Goal: Information Seeking & Learning: Learn about a topic

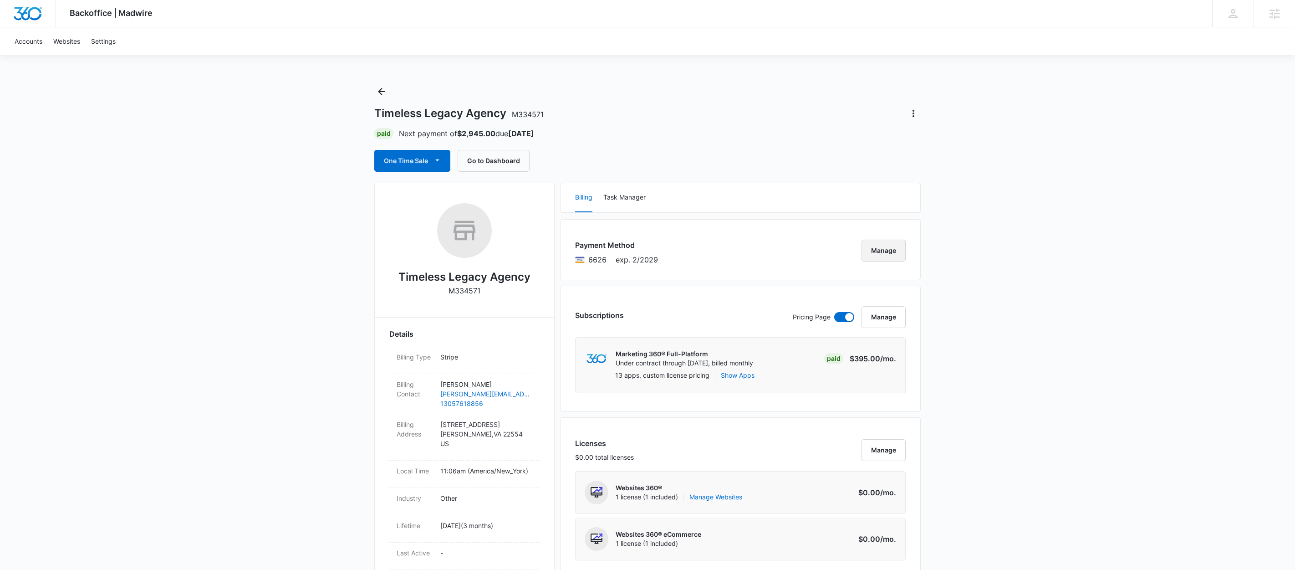
click at [899, 253] on button "Manage" at bounding box center [883, 250] width 44 height 22
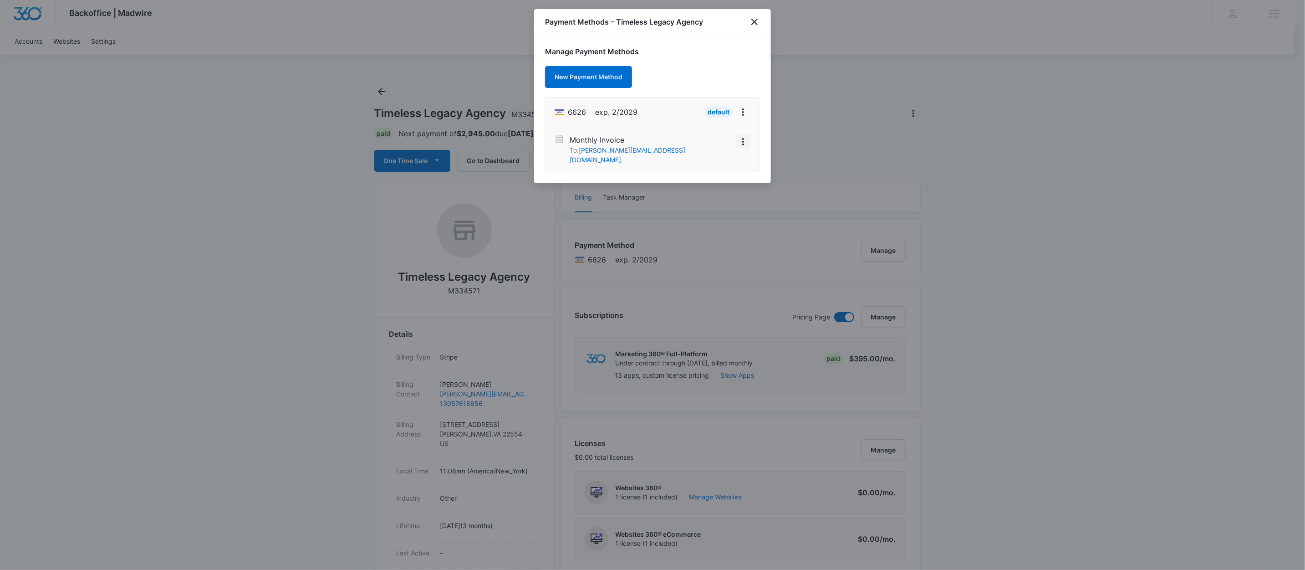
click at [742, 145] on icon "View More" at bounding box center [743, 141] width 11 height 11
click at [733, 125] on div "Activate" at bounding box center [721, 125] width 58 height 29
click at [730, 120] on li "6626 exp. 2/2029 Default" at bounding box center [652, 112] width 214 height 30
click at [746, 141] on icon "View More" at bounding box center [743, 141] width 11 height 11
click at [727, 119] on button "Activate" at bounding box center [720, 126] width 57 height 14
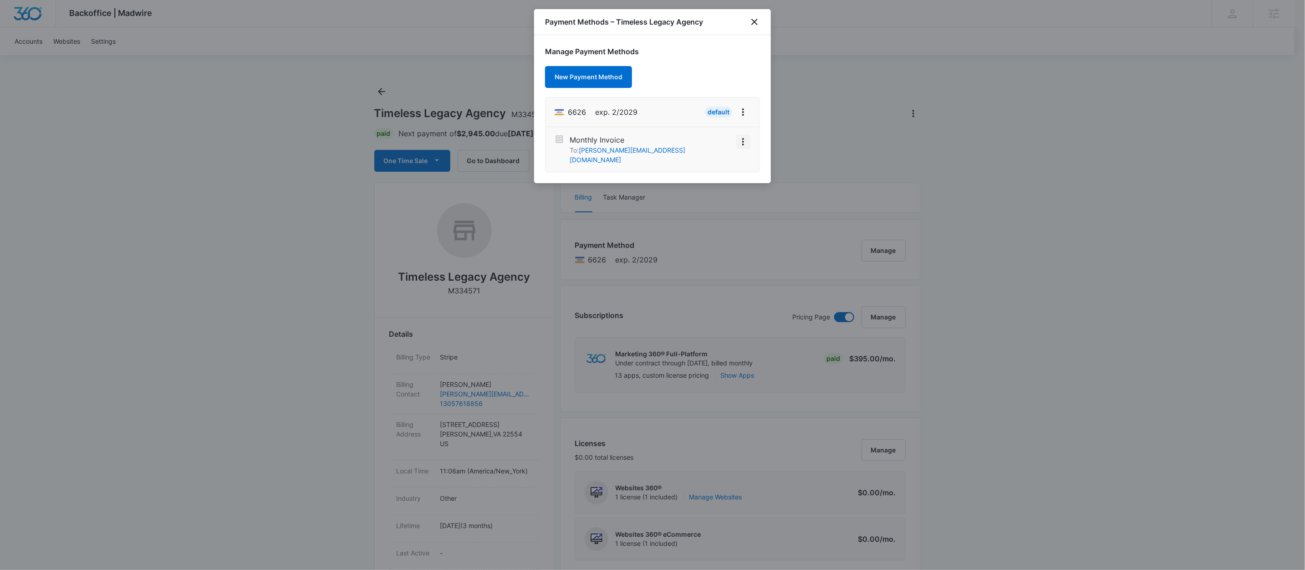
click at [743, 144] on icon "View More" at bounding box center [743, 141] width 11 height 11
click at [742, 69] on div "Manage Payment Methods New Payment Method 6626 exp. 2/2029 Default Monthly Invo…" at bounding box center [652, 109] width 237 height 148
click at [754, 25] on icon "close" at bounding box center [754, 21] width 11 height 11
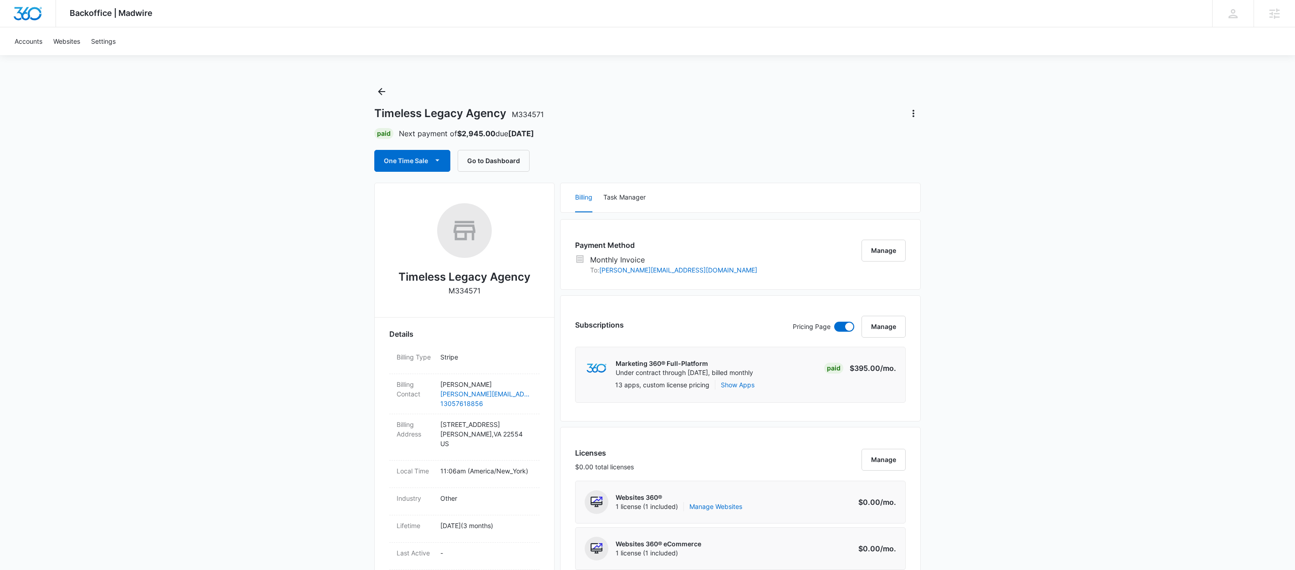
click at [666, 150] on div "One Time Sale Go to Dashboard" at bounding box center [647, 161] width 546 height 22
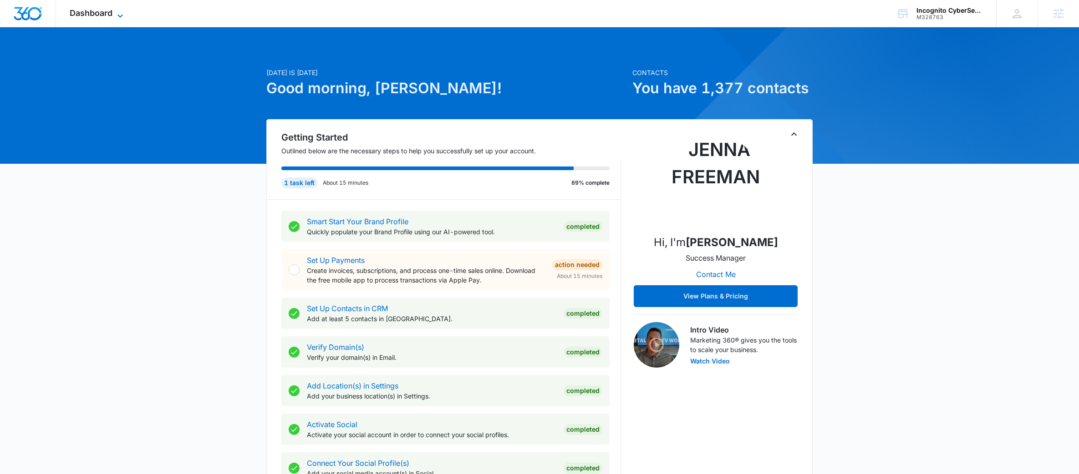
click at [111, 9] on span "Dashboard" at bounding box center [91, 13] width 43 height 10
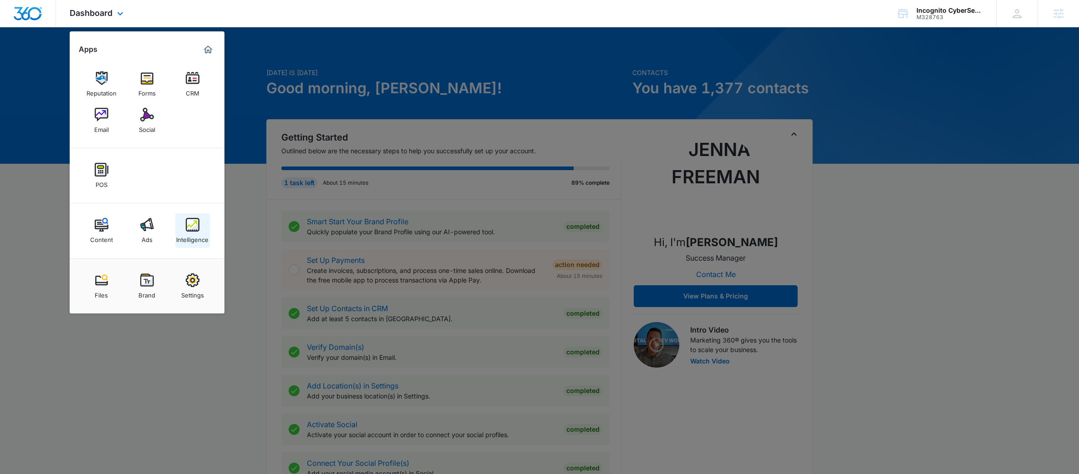
click at [194, 237] on div "Intelligence" at bounding box center [192, 238] width 32 height 12
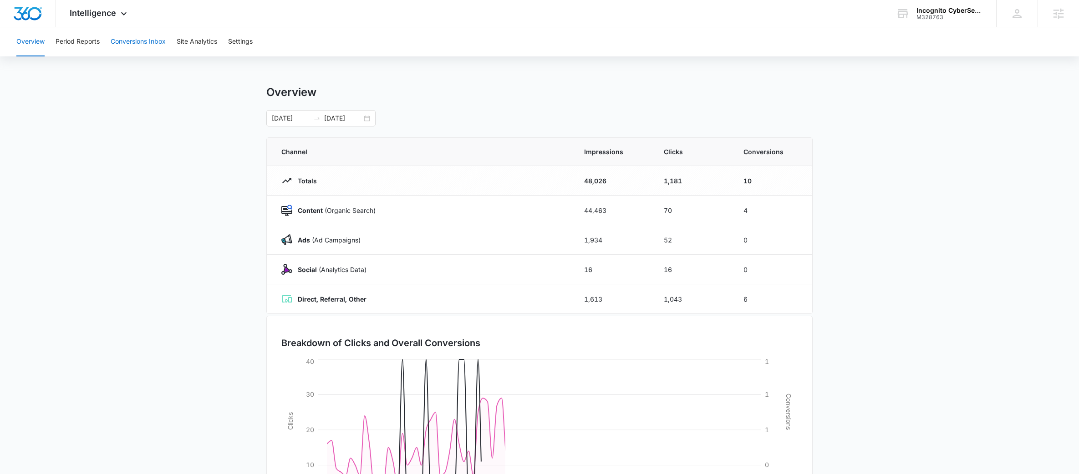
click at [140, 43] on button "Conversions Inbox" at bounding box center [138, 41] width 55 height 29
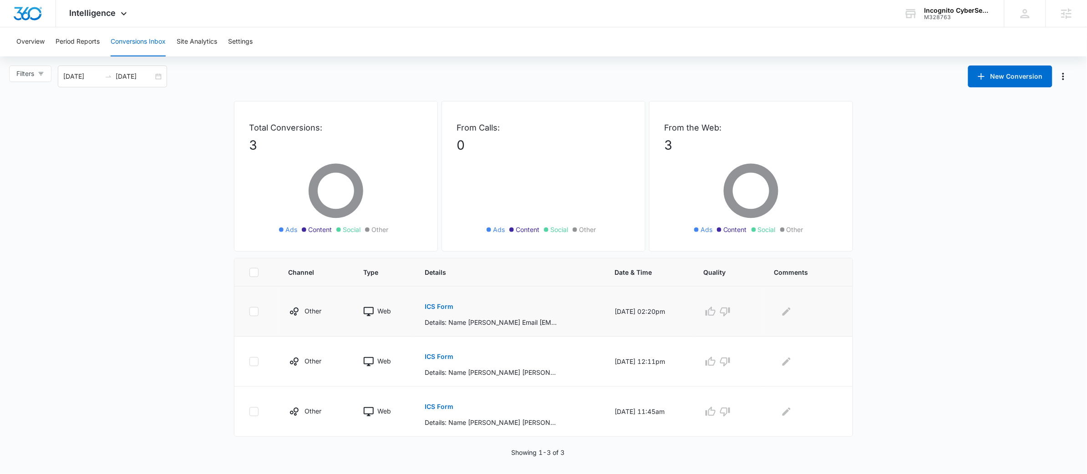
click at [432, 306] on p "ICS Form" at bounding box center [439, 307] width 29 height 6
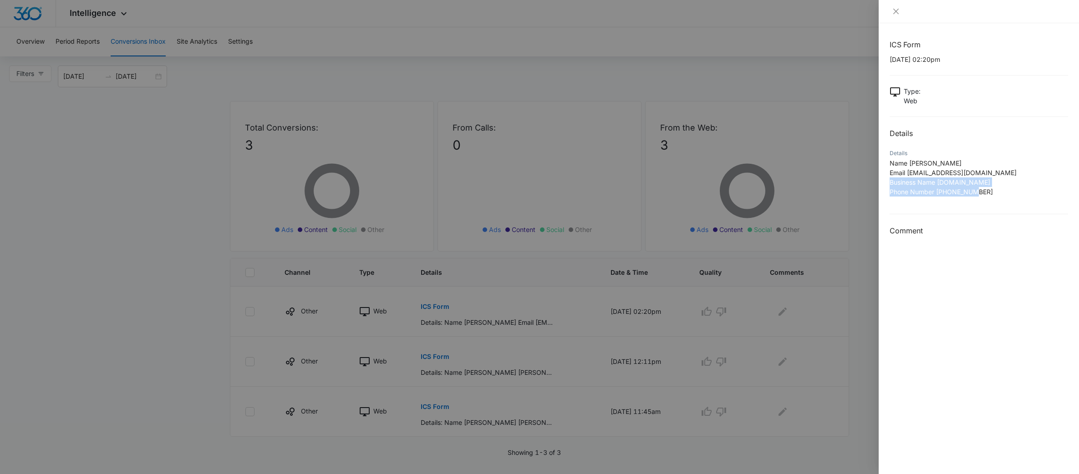
click at [976, 188] on p "Name Paul Bauer Email rnceus@rnceus.com Business Name RnCeus.com Phone Number 5…" at bounding box center [979, 177] width 178 height 38
click at [981, 183] on p "Name Paul Bauer Email rnceus@rnceus.com Business Name RnCeus.com Phone Number 5…" at bounding box center [979, 177] width 178 height 38
drag, startPoint x: 975, startPoint y: 183, endPoint x: 938, endPoint y: 185, distance: 36.5
click at [938, 185] on span "Business Name RnCeus.com" at bounding box center [940, 182] width 101 height 8
copy span "RnCeus.com"
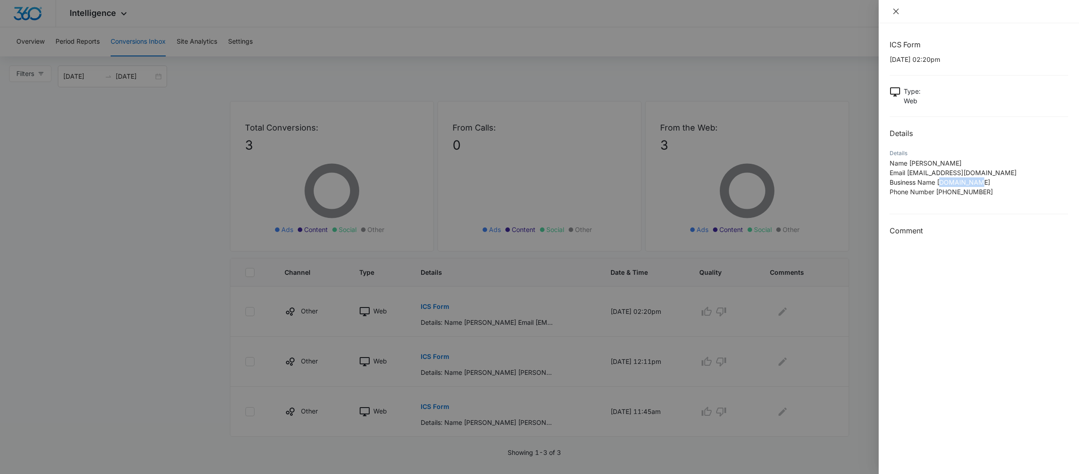
click at [897, 6] on div at bounding box center [979, 11] width 200 height 23
click at [894, 12] on icon "close" at bounding box center [895, 11] width 7 height 7
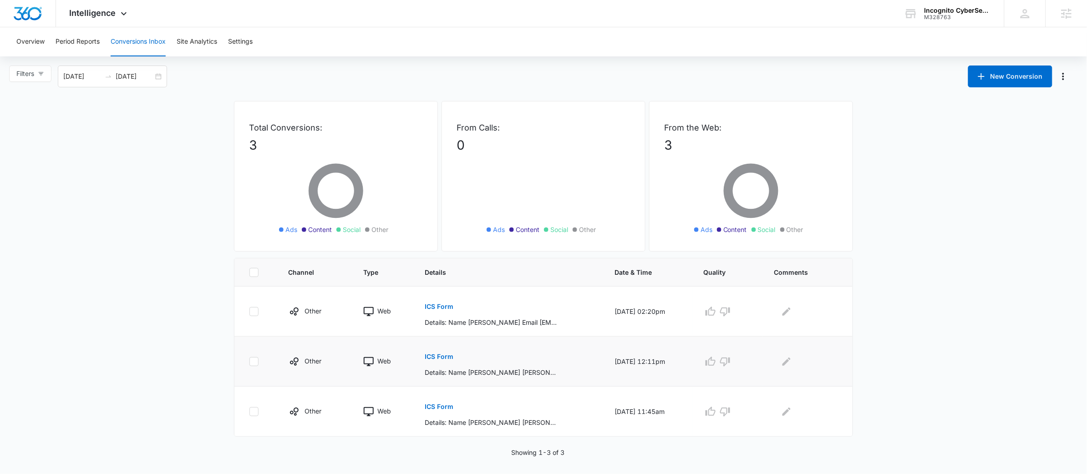
click at [434, 355] on p "ICS Form" at bounding box center [439, 357] width 29 height 6
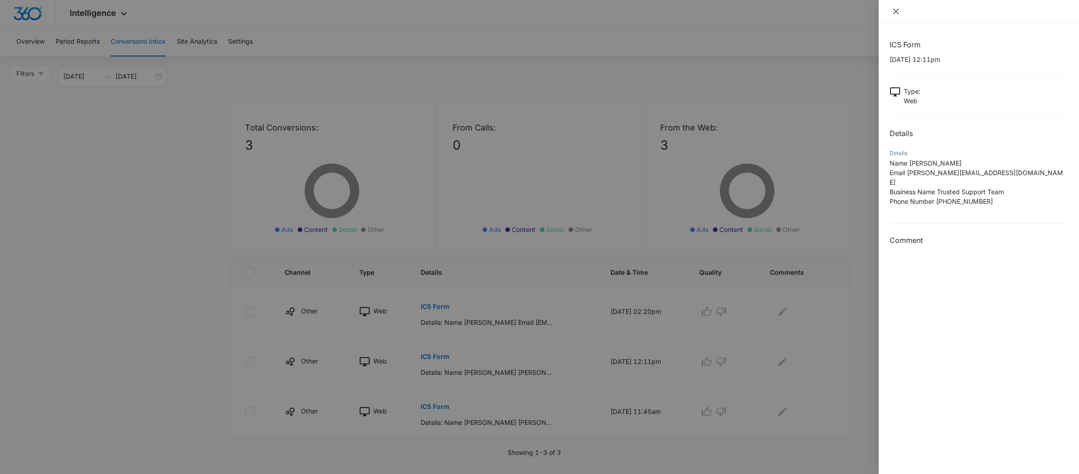
click at [901, 11] on button "Close" at bounding box center [896, 11] width 13 height 8
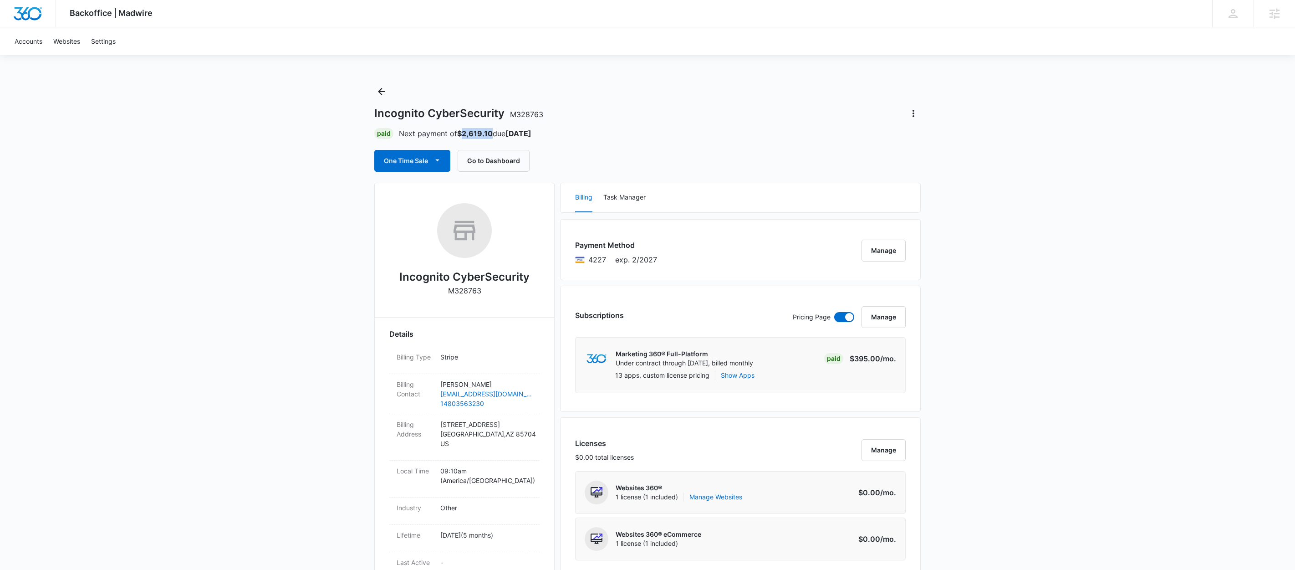
drag, startPoint x: 463, startPoint y: 132, endPoint x: 491, endPoint y: 132, distance: 28.2
click at [491, 132] on strong "$2,619.10" at bounding box center [475, 133] width 36 height 9
copy strong "2,619.10"
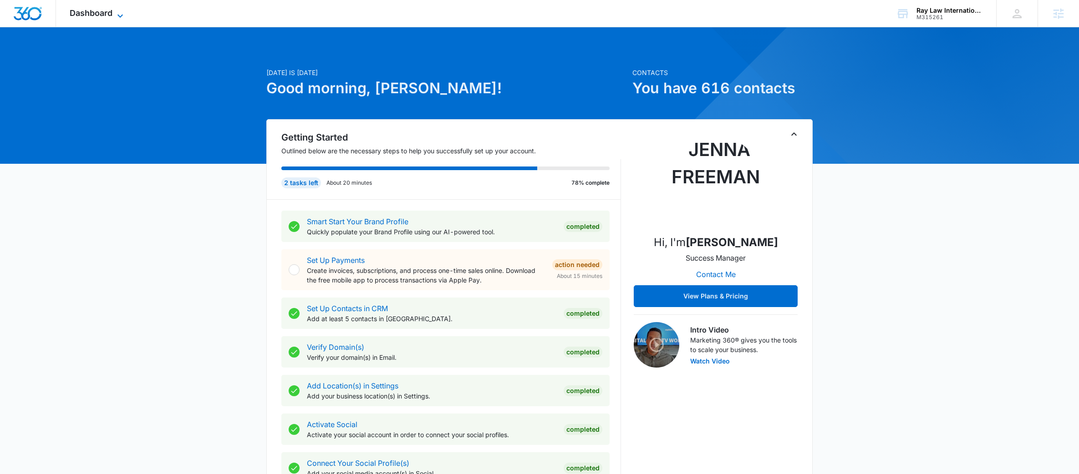
click at [98, 15] on span "Dashboard" at bounding box center [91, 13] width 43 height 10
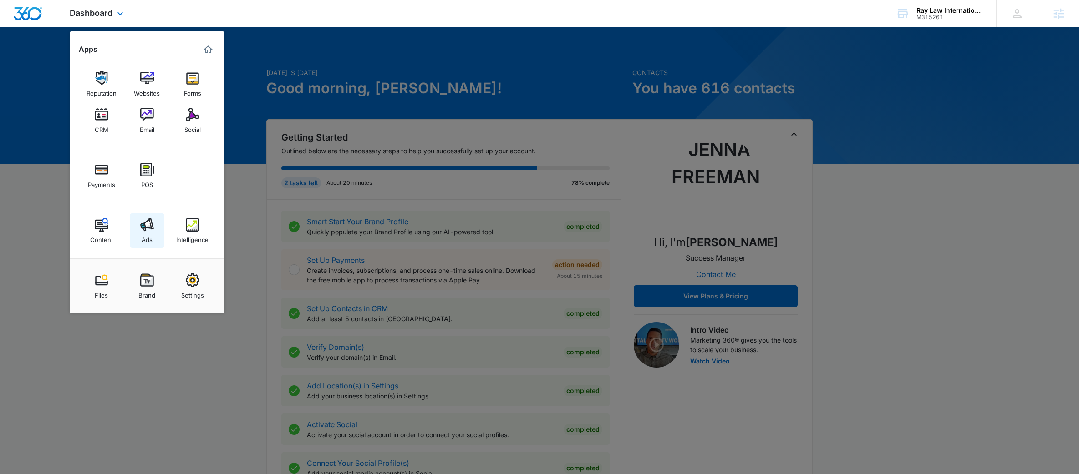
click at [150, 232] on div "Ads" at bounding box center [147, 238] width 11 height 12
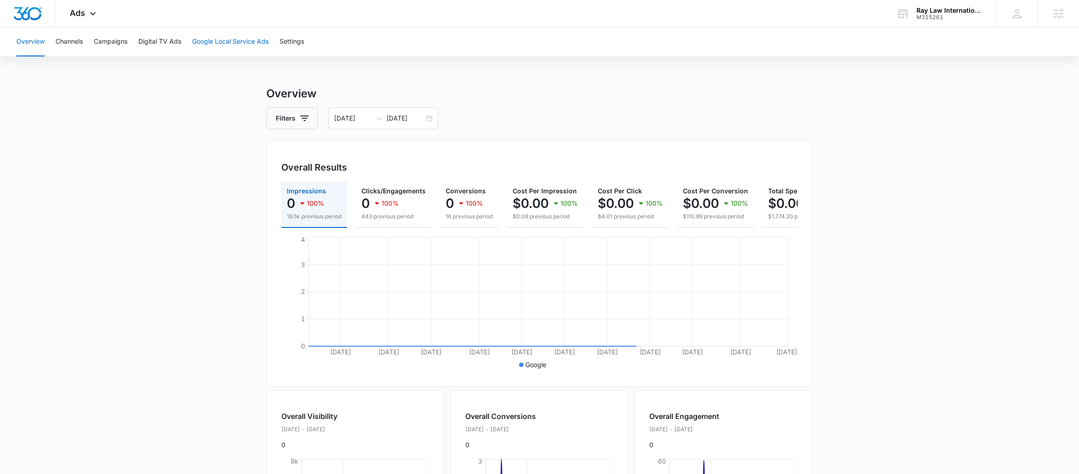
click at [227, 41] on button "Google Local Service Ads" at bounding box center [230, 41] width 76 height 29
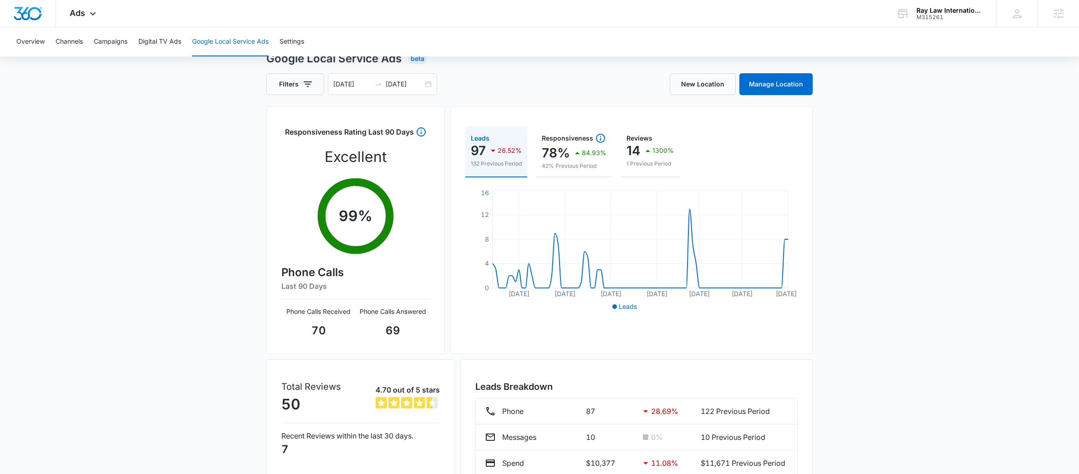
scroll to position [35, 0]
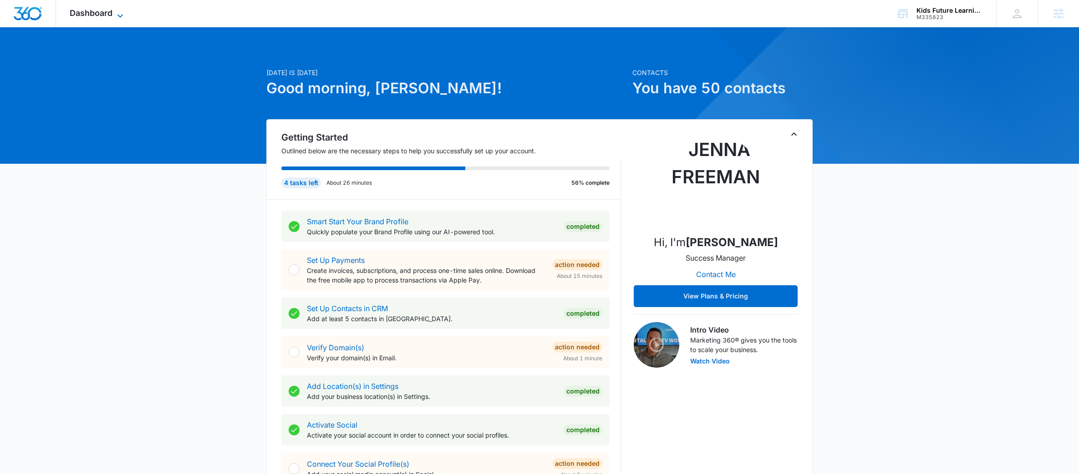
click at [76, 15] on span "Dashboard" at bounding box center [91, 13] width 43 height 10
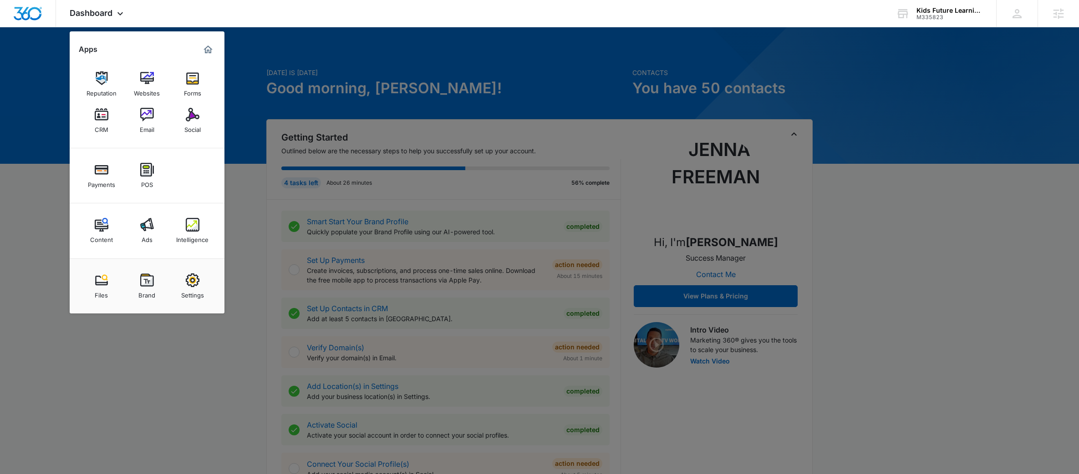
click at [137, 217] on link "Ads" at bounding box center [147, 231] width 35 height 35
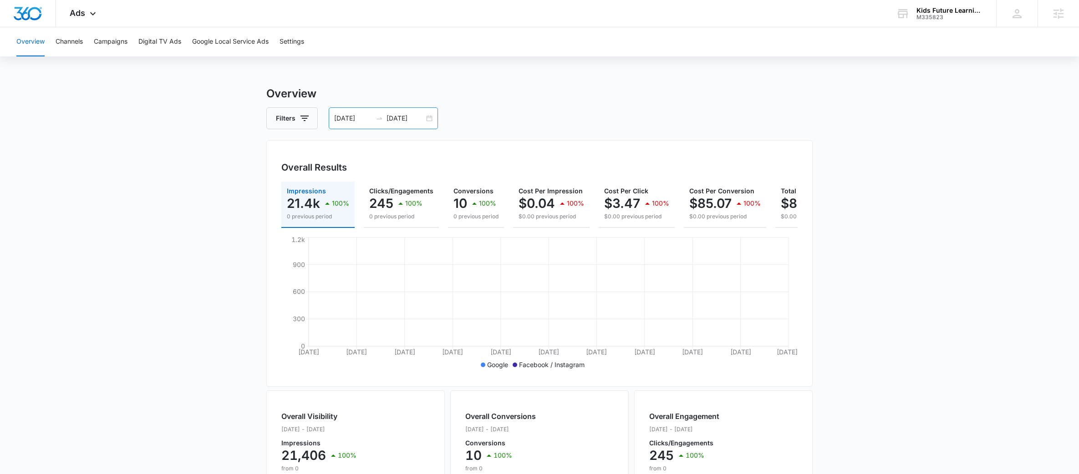
click at [372, 115] on div at bounding box center [379, 118] width 15 height 7
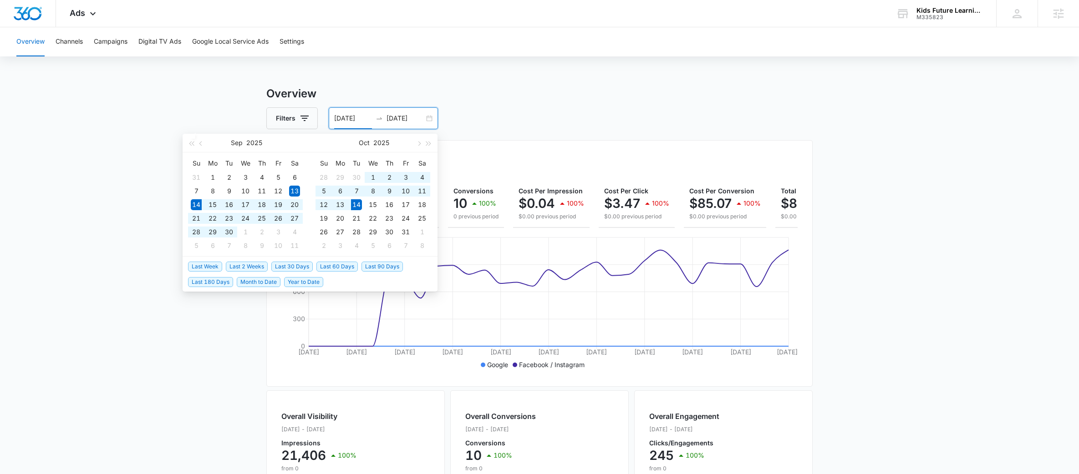
click at [300, 268] on span "Last 30 Days" at bounding box center [291, 267] width 41 height 10
type input "09/14/2025"
type input "10/14/2025"
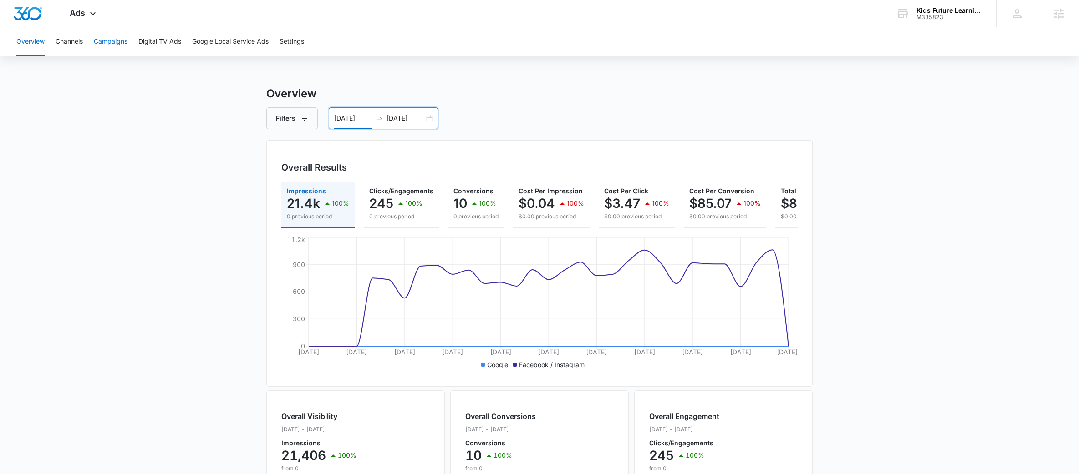
click at [120, 45] on button "Campaigns" at bounding box center [111, 41] width 34 height 29
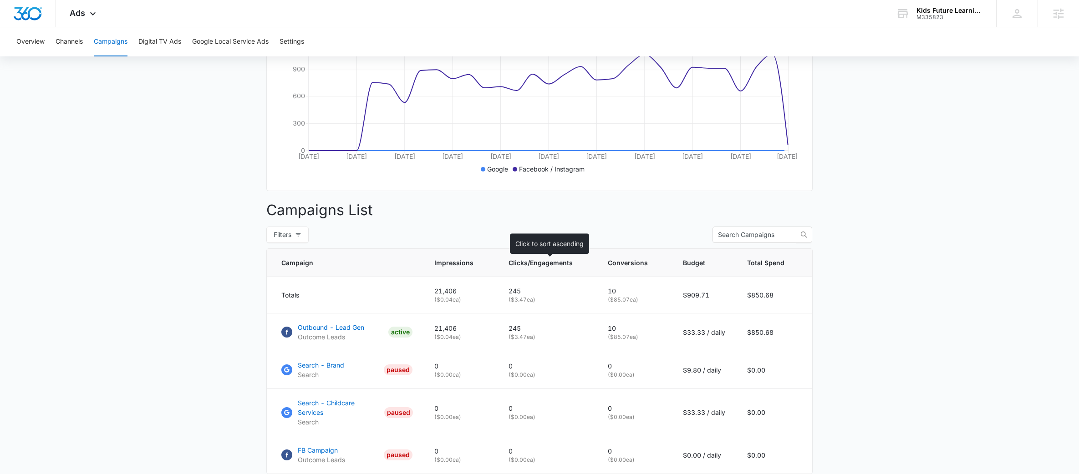
scroll to position [228, 0]
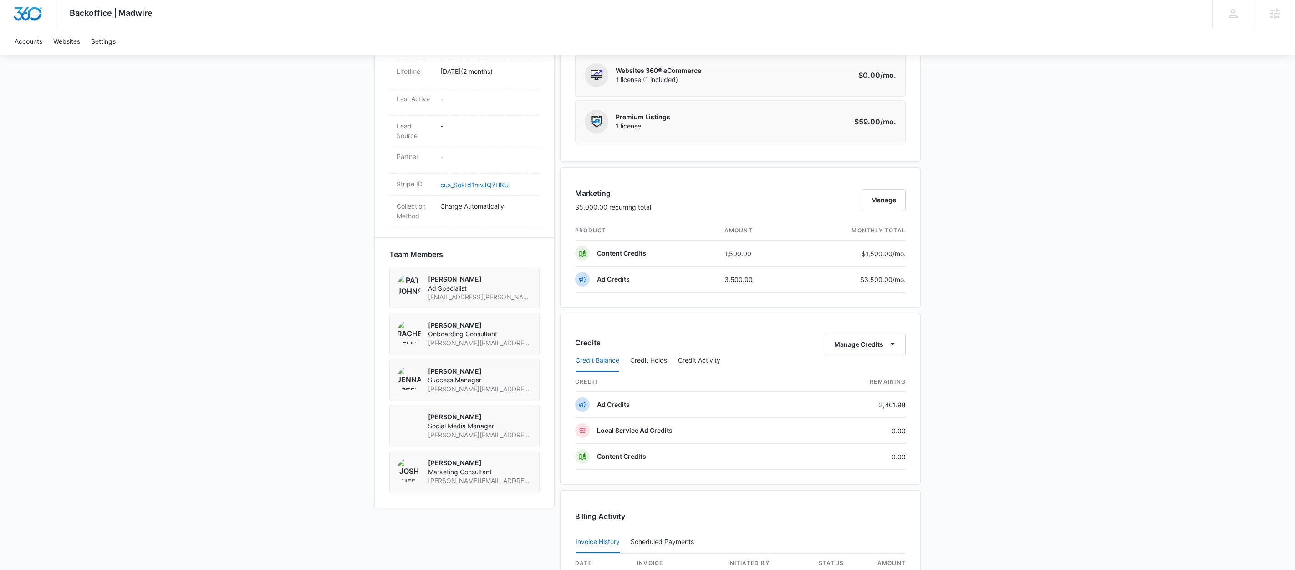
scroll to position [585, 0]
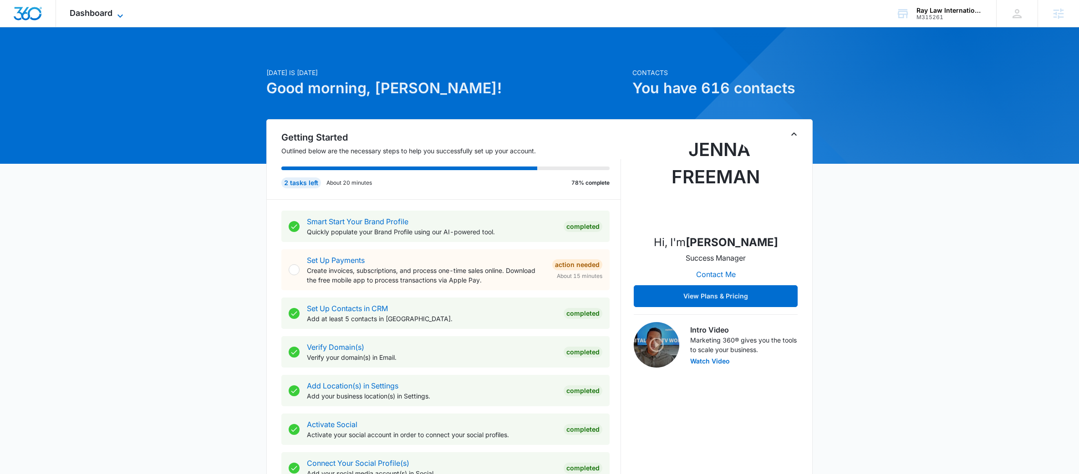
click at [111, 14] on span "Dashboard" at bounding box center [91, 13] width 43 height 10
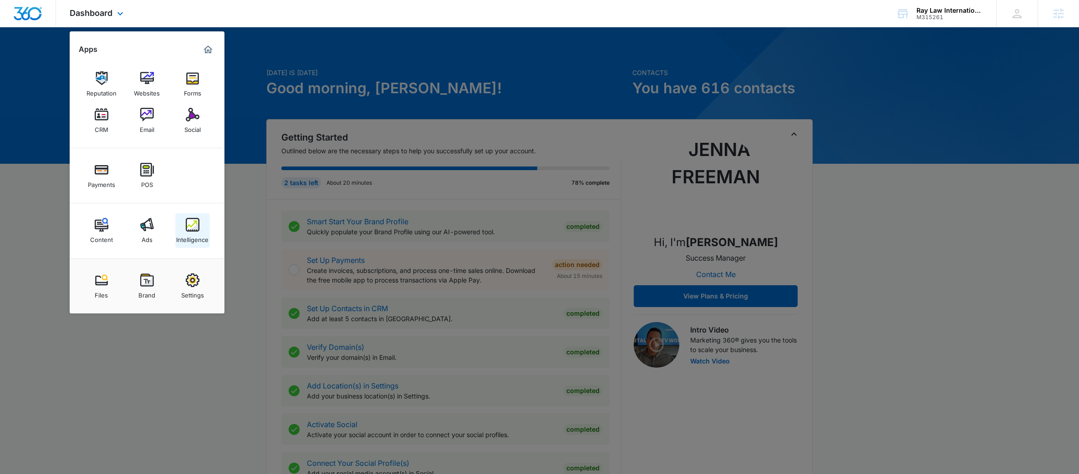
click at [200, 227] on link "Intelligence" at bounding box center [192, 231] width 35 height 35
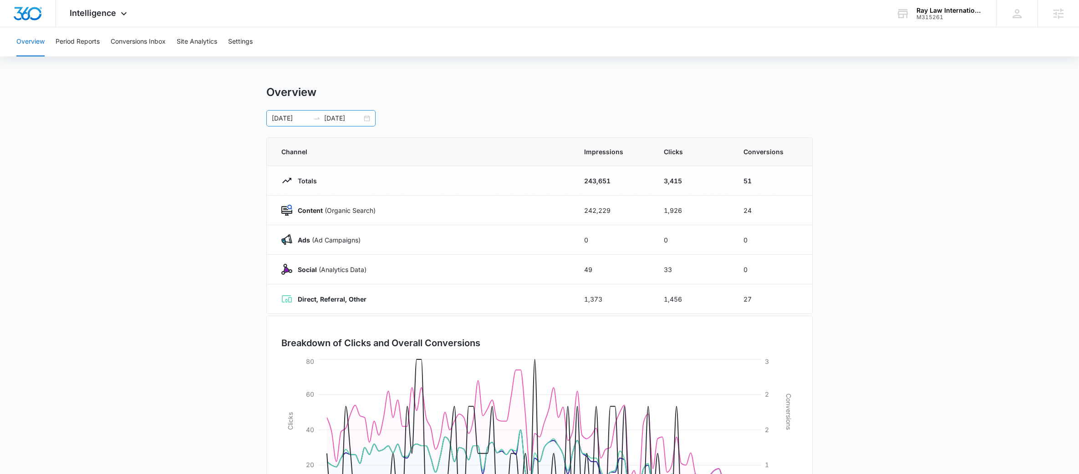
click at [313, 121] on icon "swap-right" at bounding box center [316, 118] width 7 height 7
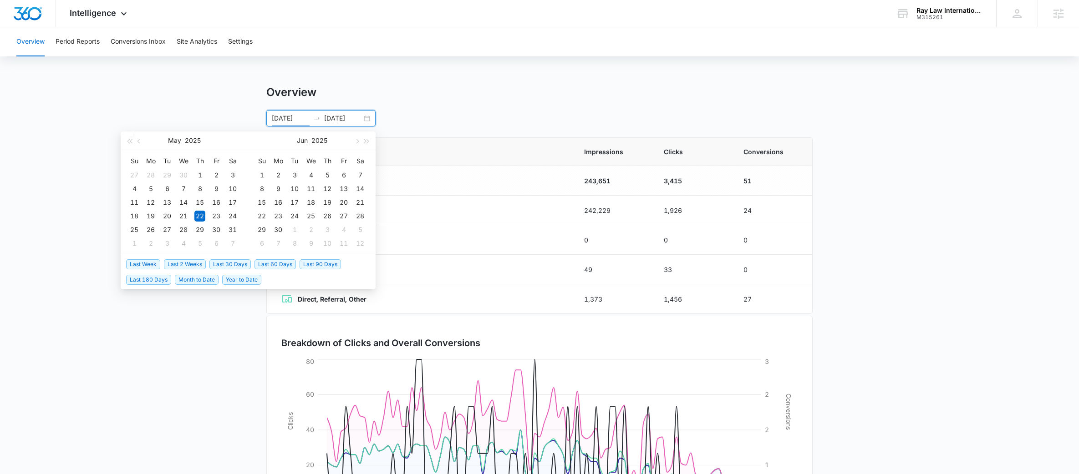
click at [307, 265] on span "Last 90 Days" at bounding box center [320, 264] width 41 height 10
type input "[DATE]"
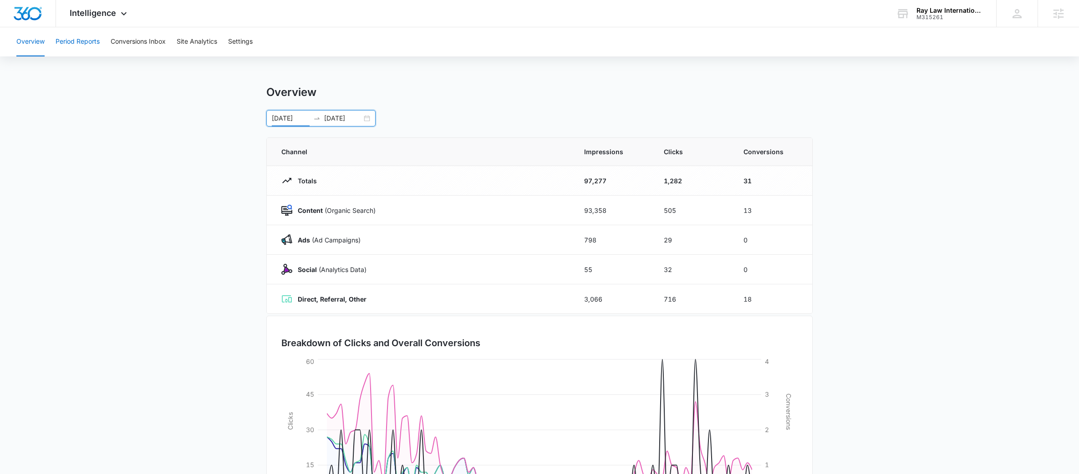
click at [83, 54] on button "Period Reports" at bounding box center [78, 41] width 44 height 29
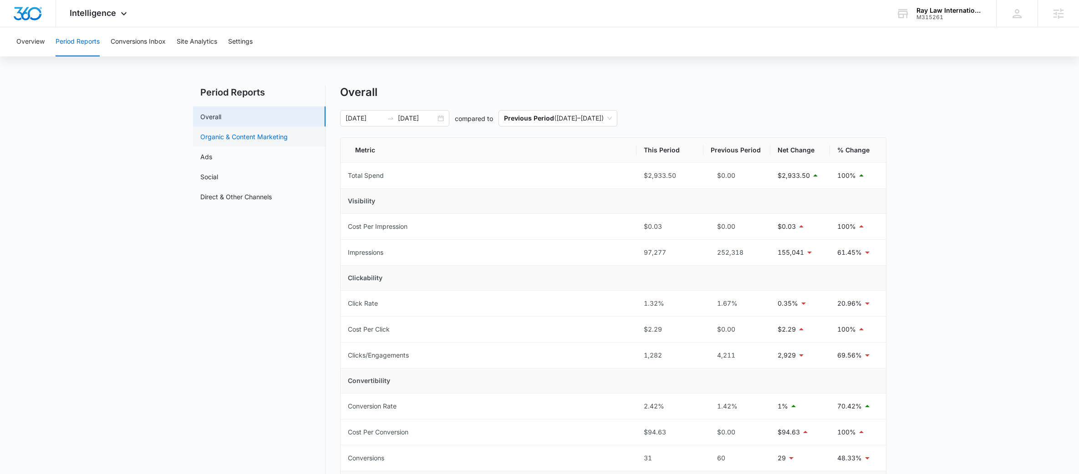
click at [280, 137] on link "Organic & Content Marketing" at bounding box center [243, 137] width 87 height 10
